Goal: Information Seeking & Learning: Compare options

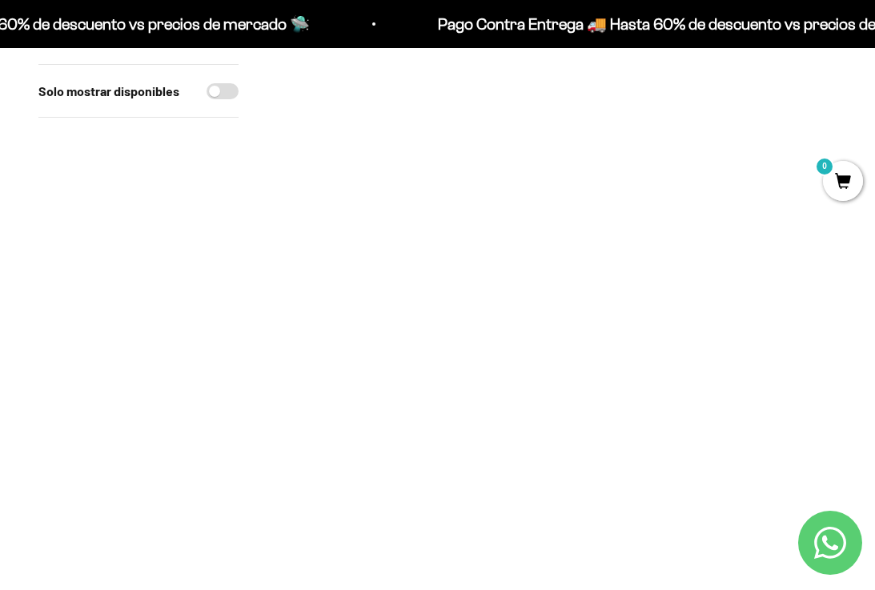
scroll to position [80, 0]
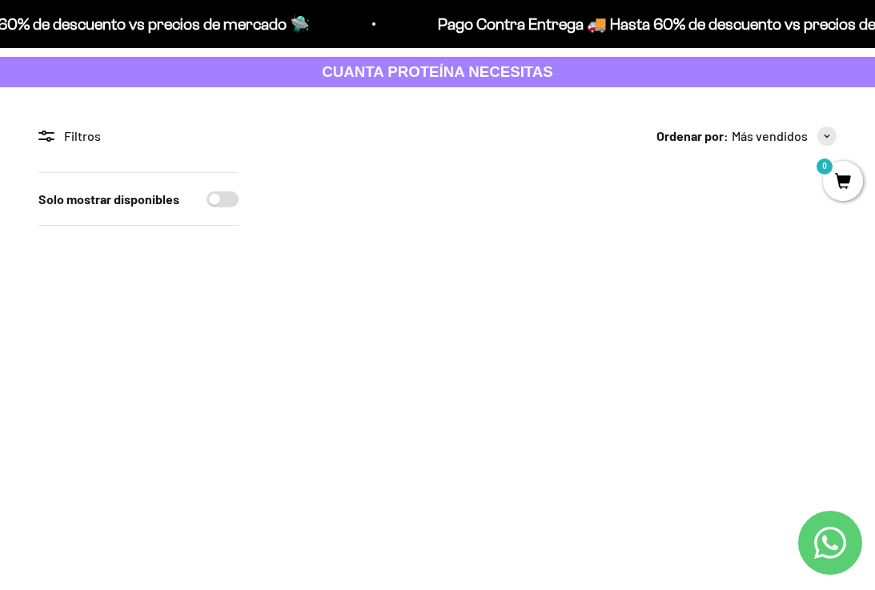
click at [384, 315] on img at bounding box center [412, 307] width 271 height 271
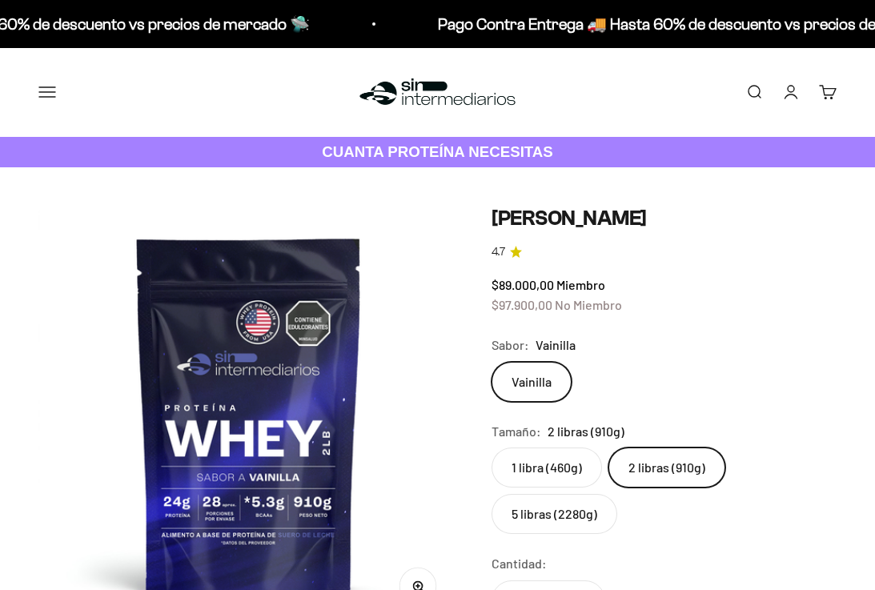
click at [248, 275] on img at bounding box center [248, 416] width 421 height 421
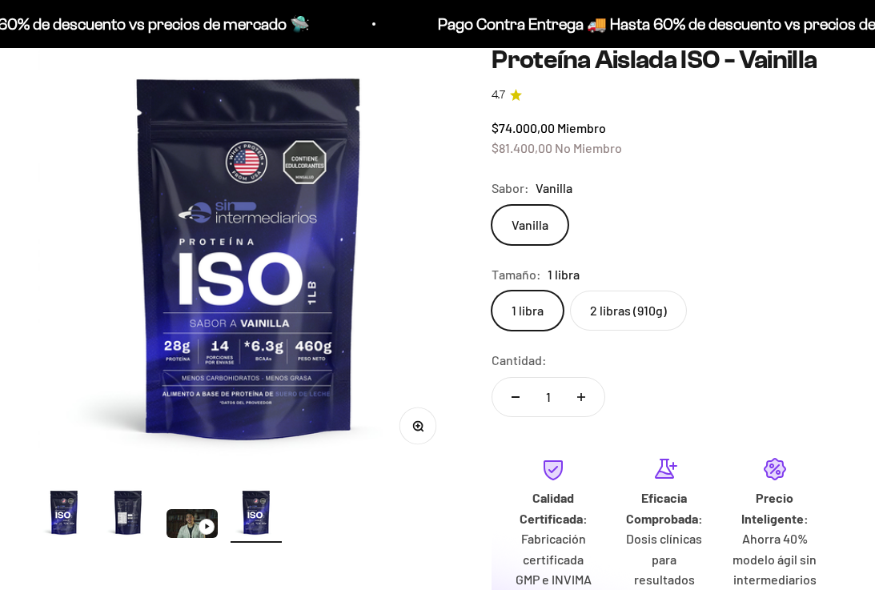
scroll to position [0, 1293]
click at [113, 512] on img "Ir al artículo 2" at bounding box center [127, 512] width 51 height 51
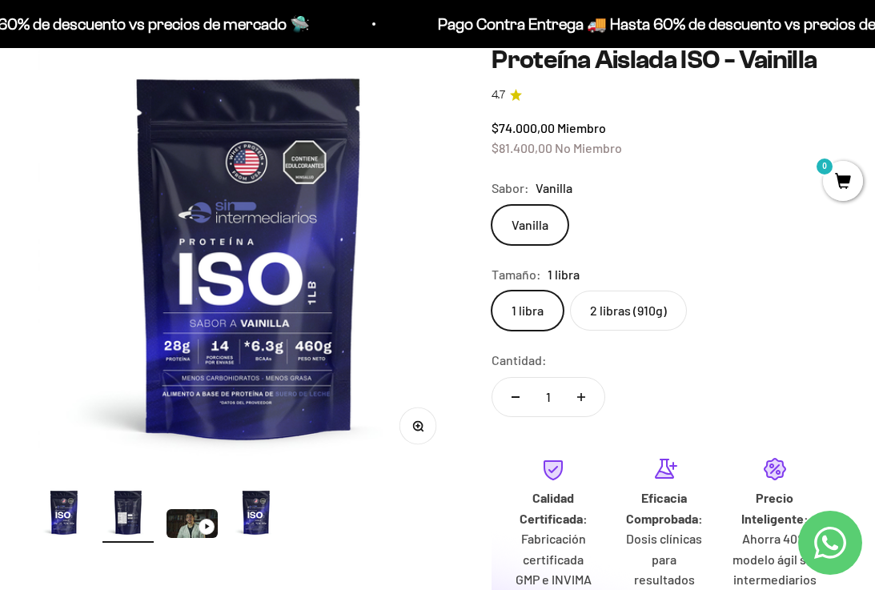
scroll to position [0, 431]
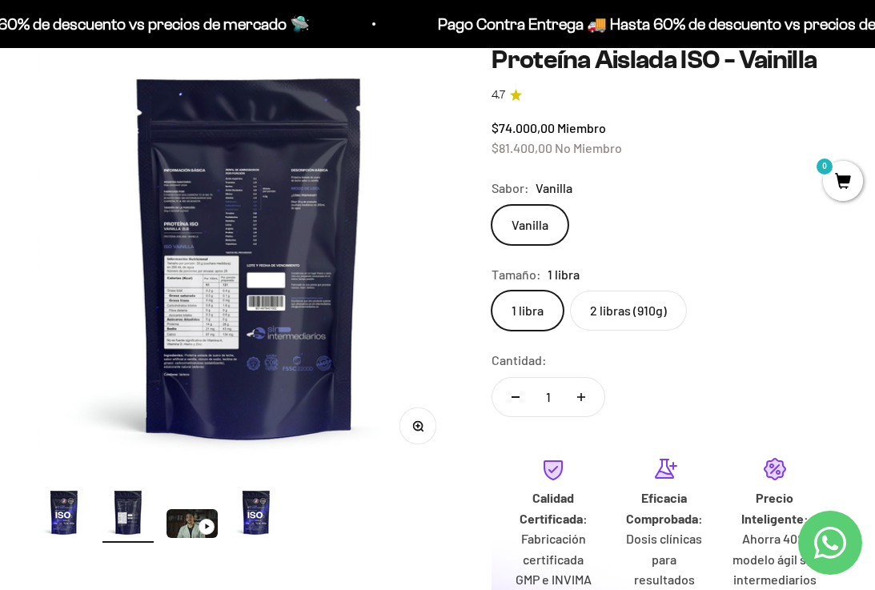
click at [251, 517] on img "Ir al artículo 4" at bounding box center [256, 512] width 51 height 51
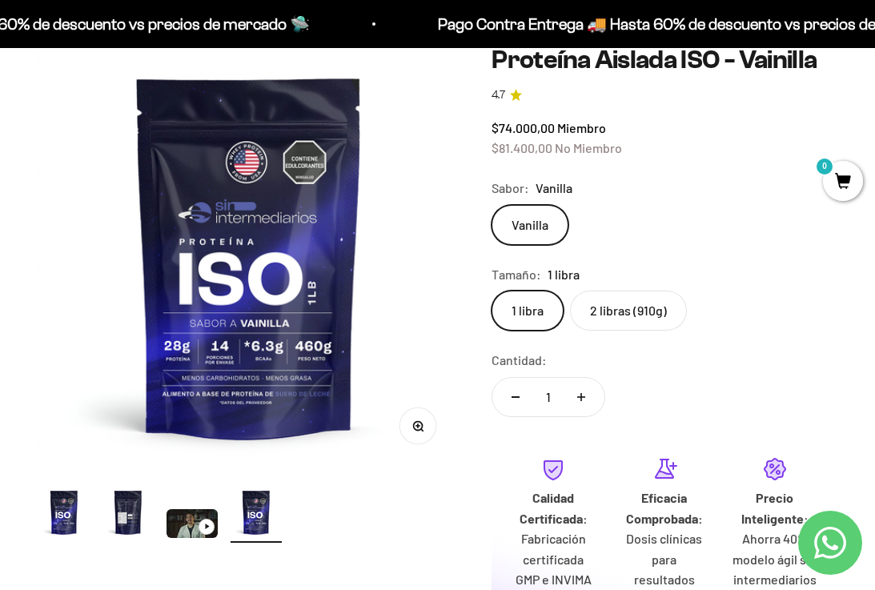
scroll to position [0, 0]
